Goal: Task Accomplishment & Management: Manage account settings

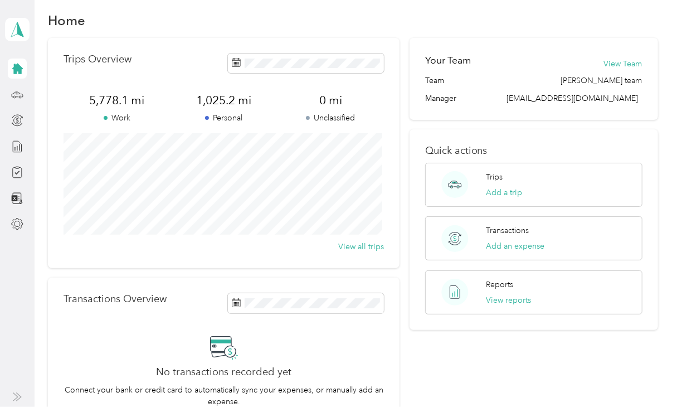
scroll to position [13, 0]
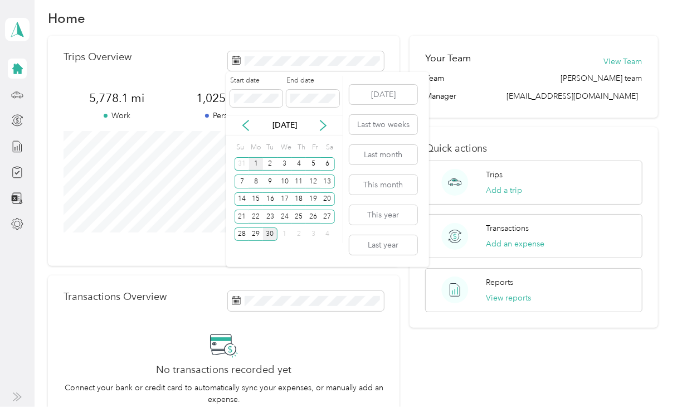
click at [250, 167] on div "1" at bounding box center [256, 164] width 14 height 14
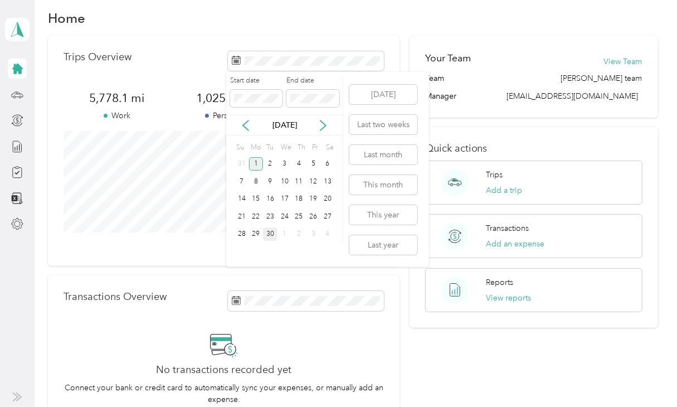
click at [257, 160] on div "1" at bounding box center [256, 164] width 14 height 14
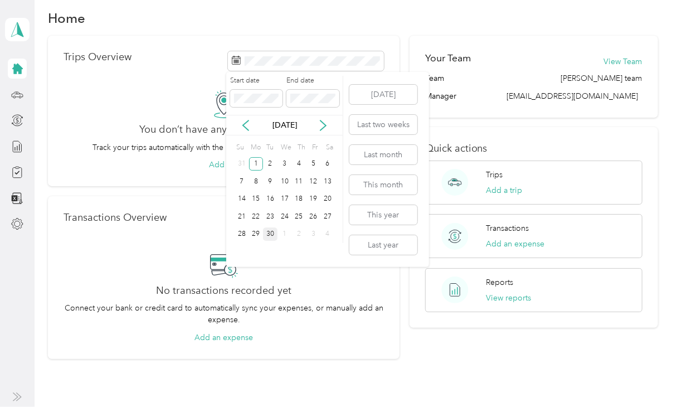
click at [271, 230] on div "30" at bounding box center [270, 234] width 14 height 14
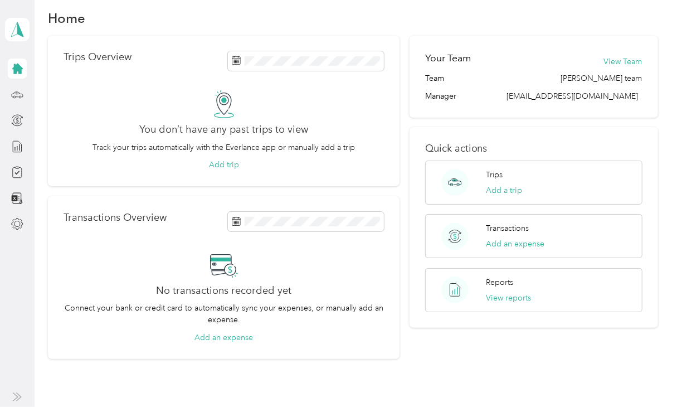
click at [209, 197] on div "Transactions Overview No transactions recorded yet Connect your bank or credit …" at bounding box center [224, 277] width 352 height 163
click at [349, 55] on span at bounding box center [306, 61] width 156 height 20
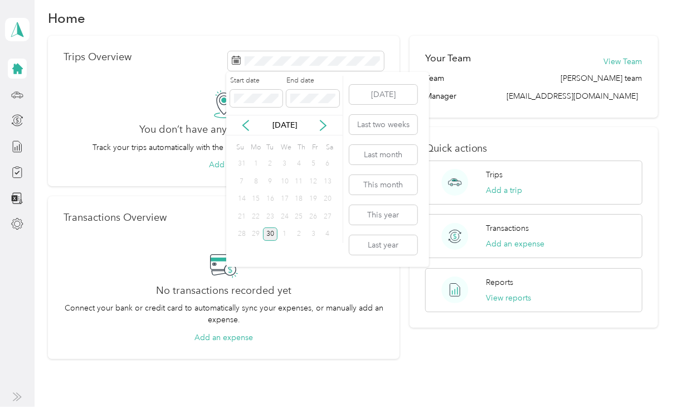
click at [273, 233] on div "30" at bounding box center [270, 234] width 14 height 14
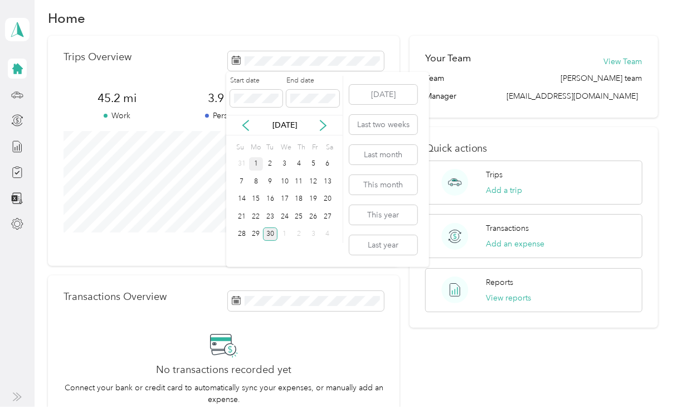
click at [257, 163] on div "1" at bounding box center [256, 164] width 14 height 14
click at [266, 232] on div "30" at bounding box center [270, 234] width 14 height 14
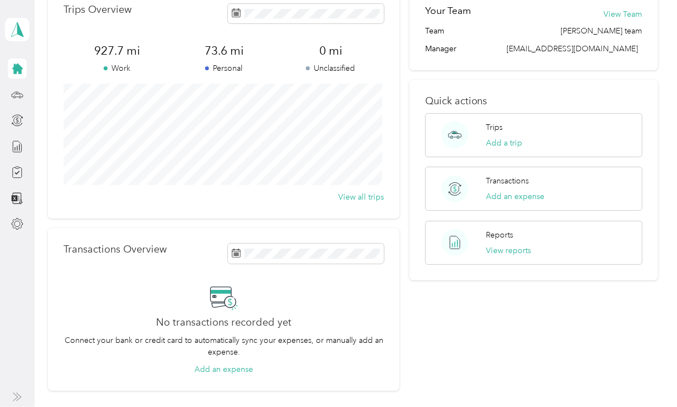
scroll to position [66, 0]
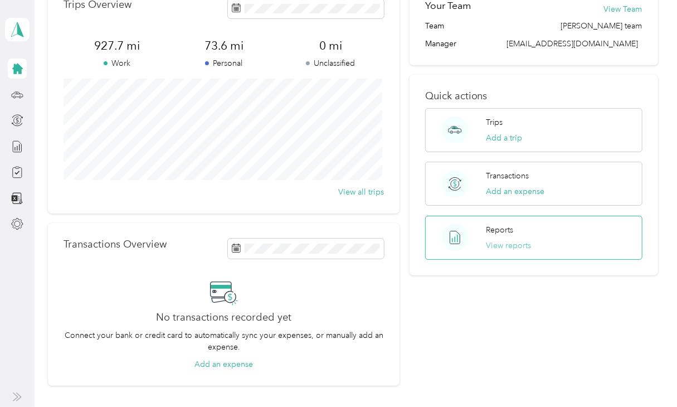
click at [500, 245] on button "View reports" at bounding box center [508, 246] width 45 height 12
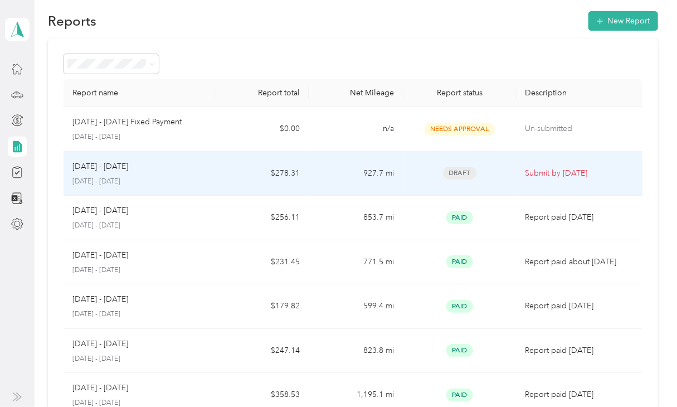
scroll to position [11, 0]
click at [465, 173] on span "Draft" at bounding box center [459, 173] width 33 height 13
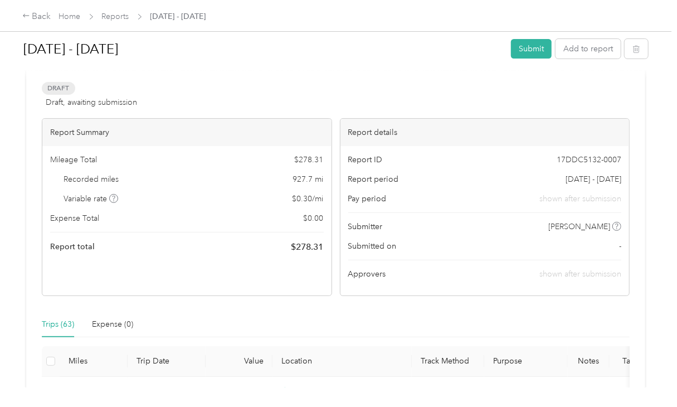
scroll to position [11, 0]
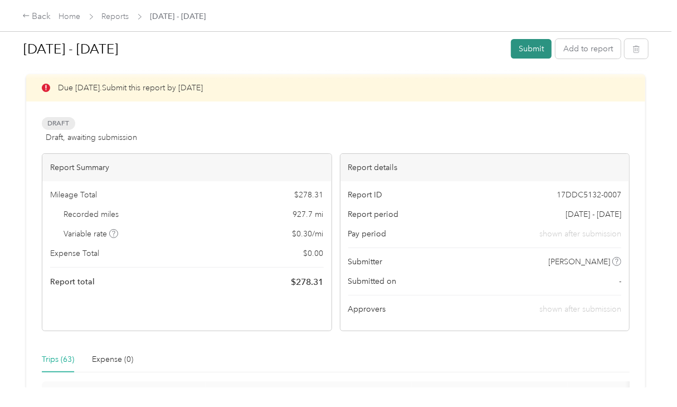
click at [527, 47] on button "Submit" at bounding box center [531, 49] width 41 height 20
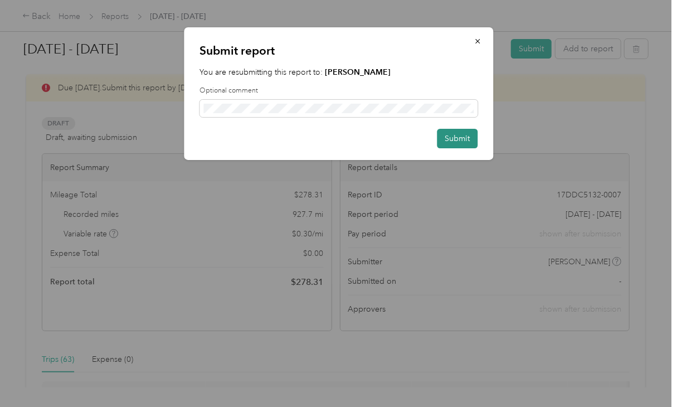
click at [454, 139] on button "Submit" at bounding box center [457, 139] width 41 height 20
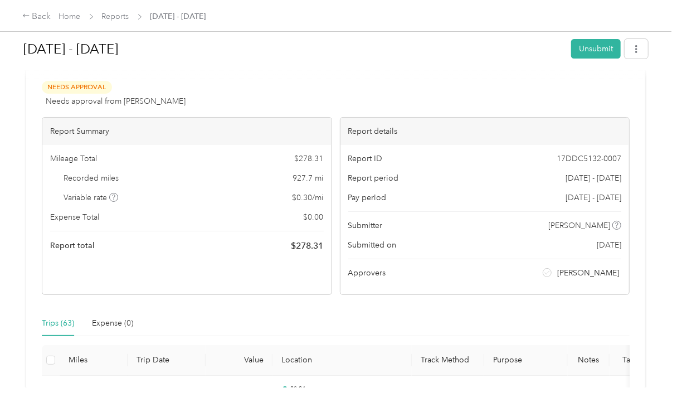
scroll to position [0, 0]
